Goal: Navigation & Orientation: Find specific page/section

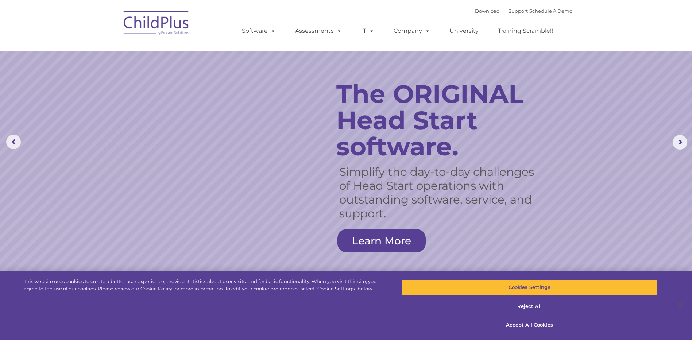
select select "MEDIUM"
click at [476, 14] on div "Download Support | Schedule A Demo " at bounding box center [523, 10] width 97 height 11
click at [477, 11] on link "Download" at bounding box center [487, 11] width 25 height 6
click at [682, 143] on rs-arrow at bounding box center [679, 142] width 15 height 15
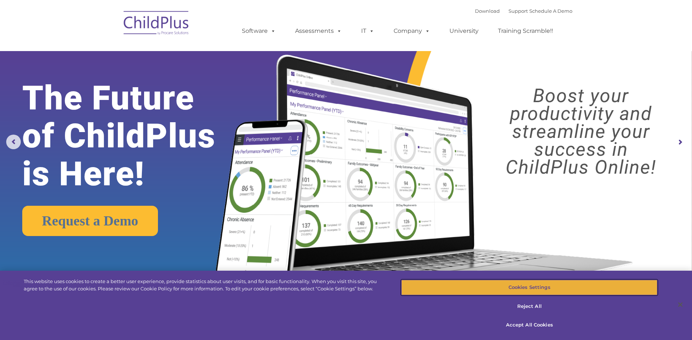
click at [586, 286] on button "Cookies Settings" at bounding box center [529, 287] width 256 height 15
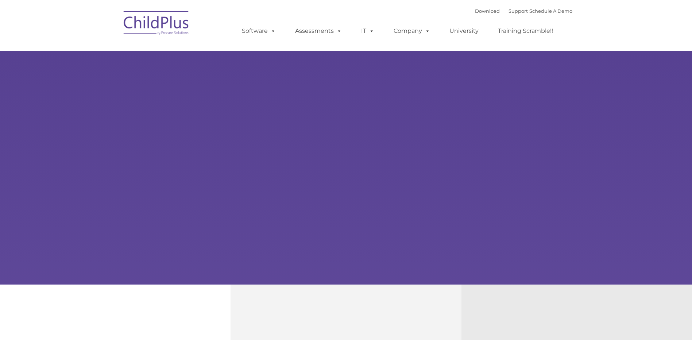
type input ""
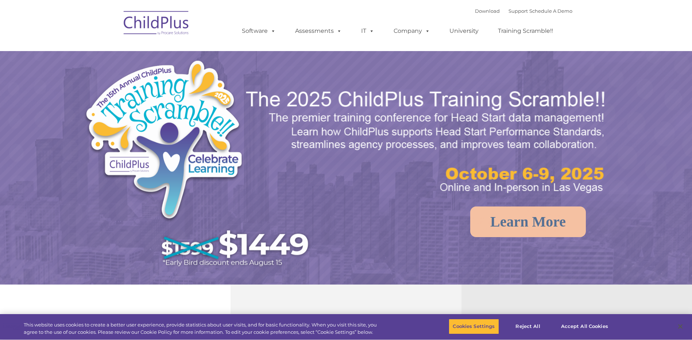
select select "MEDIUM"
